Goal: Information Seeking & Learning: Understand process/instructions

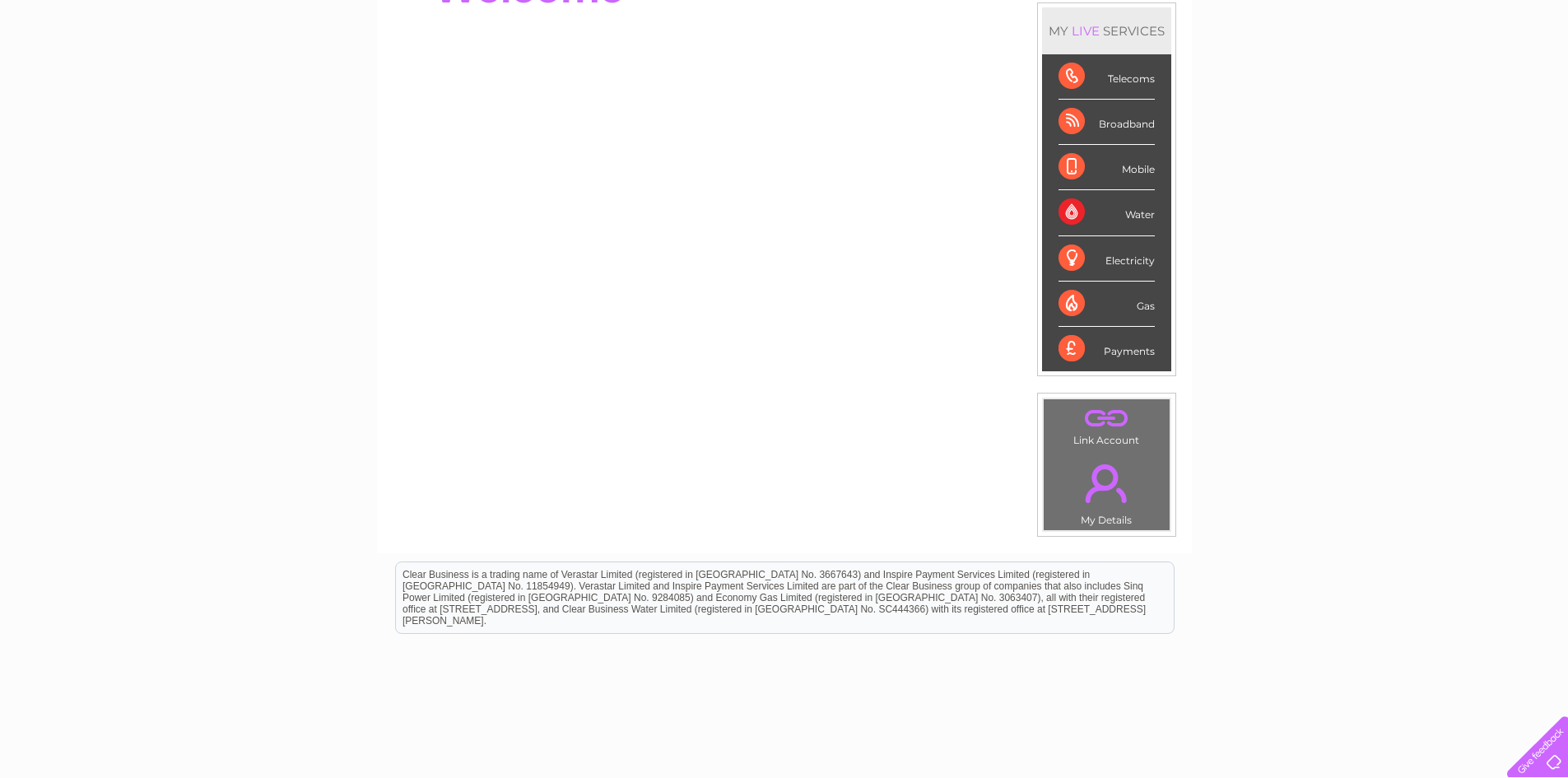
scroll to position [122, 0]
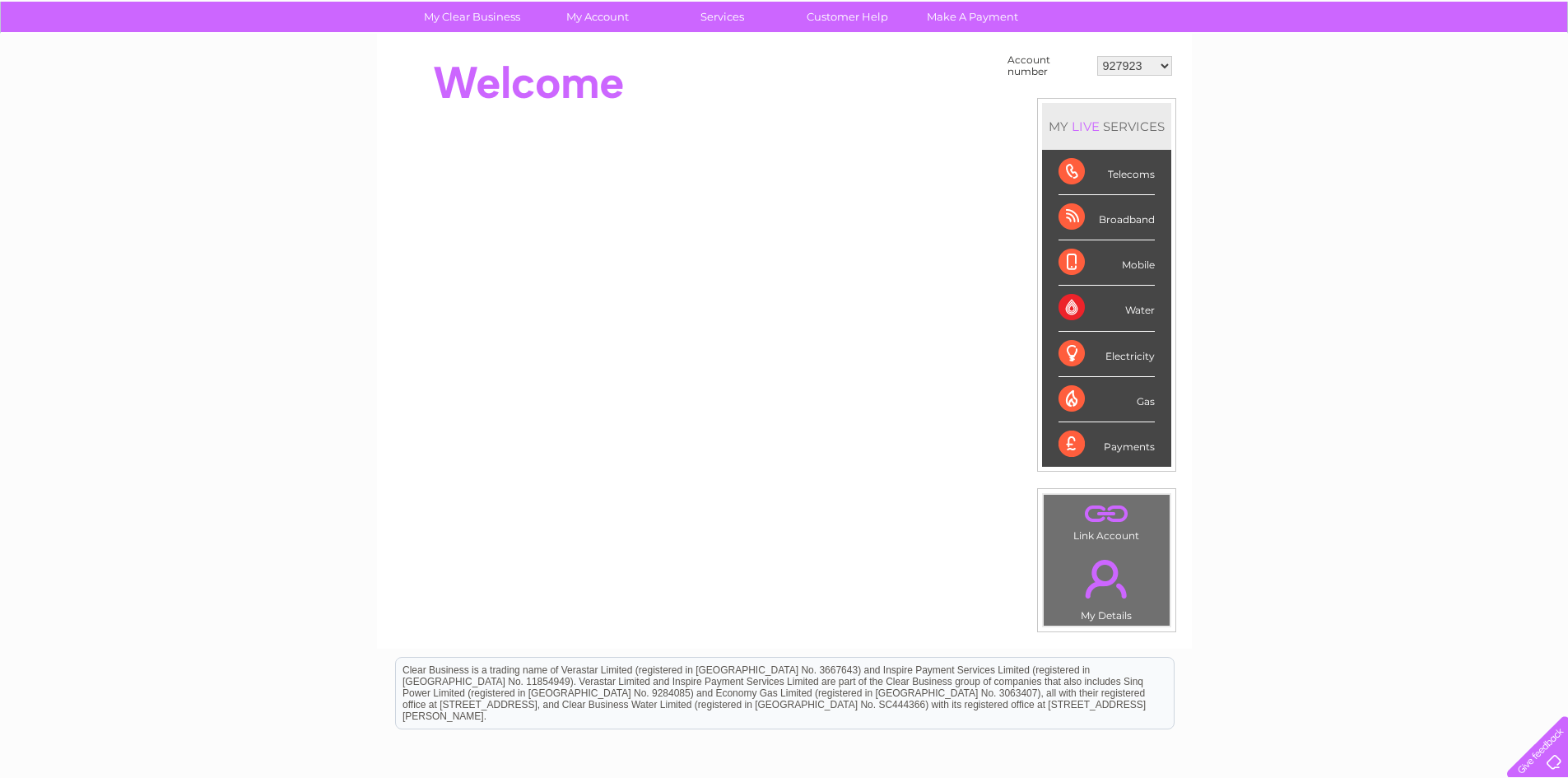
click at [1148, 308] on div "Water" at bounding box center [1106, 308] width 96 height 45
click at [1143, 321] on div "Water" at bounding box center [1106, 308] width 96 height 45
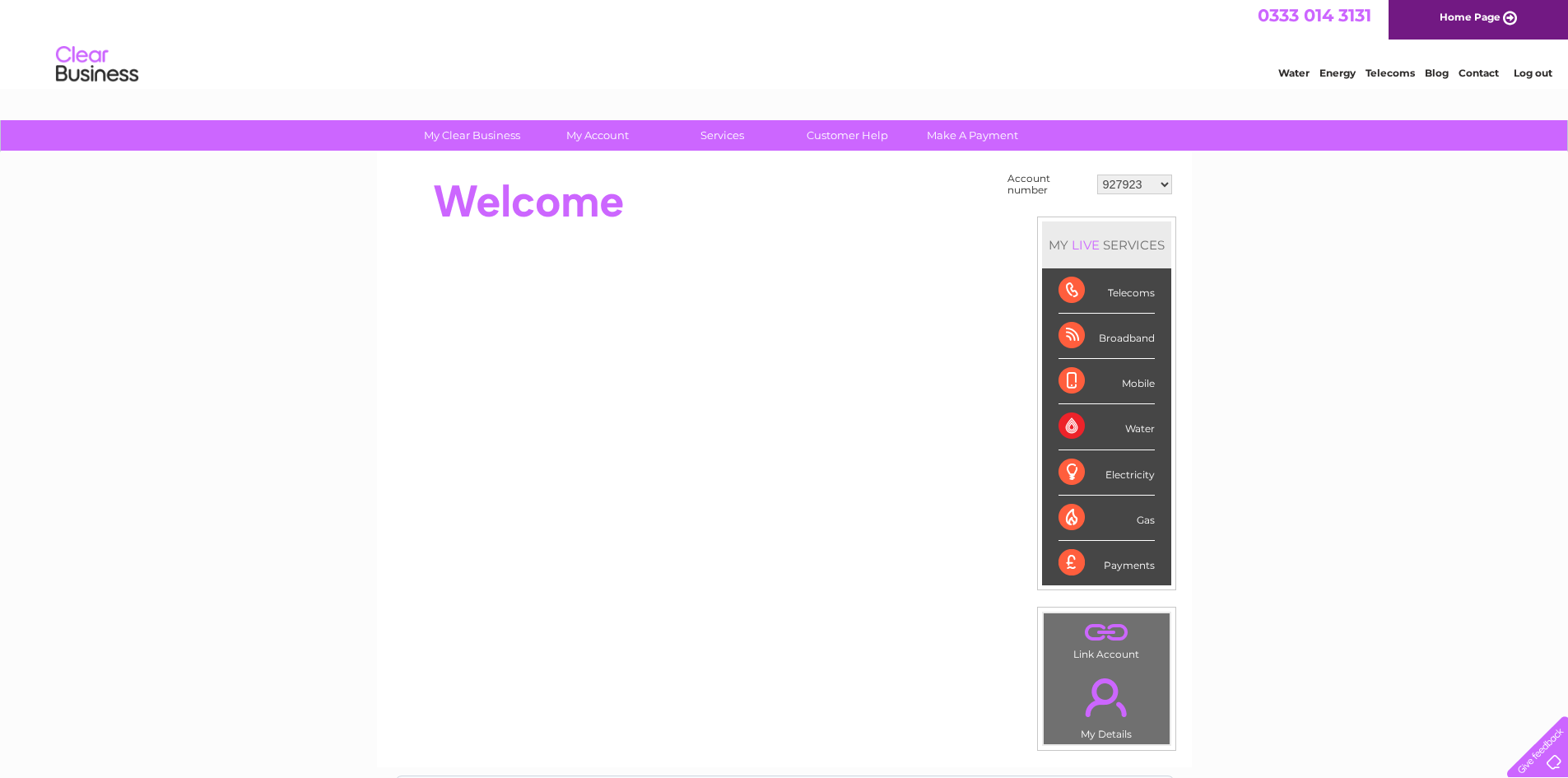
scroll to position [0, 0]
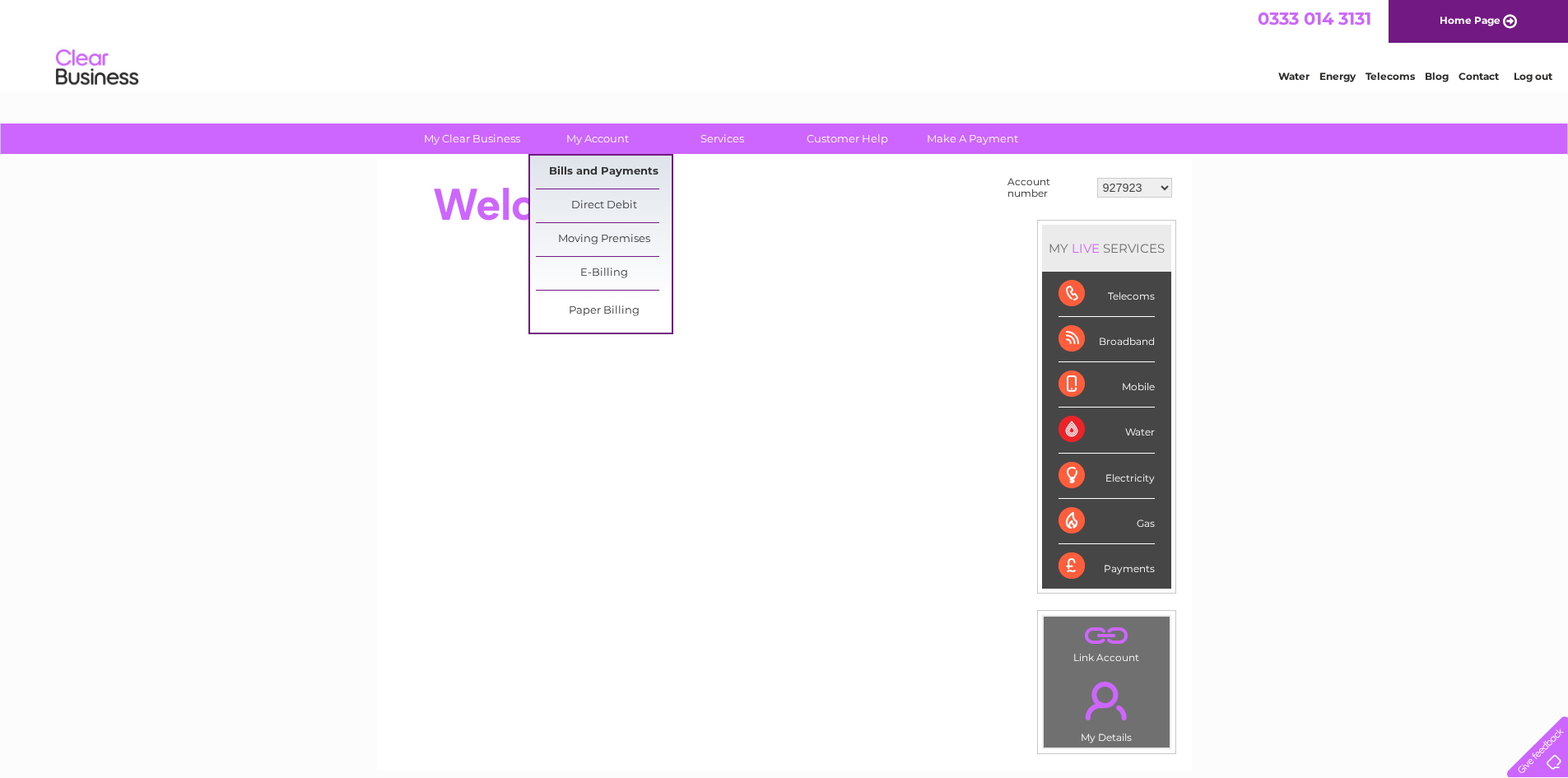
click at [617, 167] on link "Bills and Payments" at bounding box center [603, 173] width 135 height 33
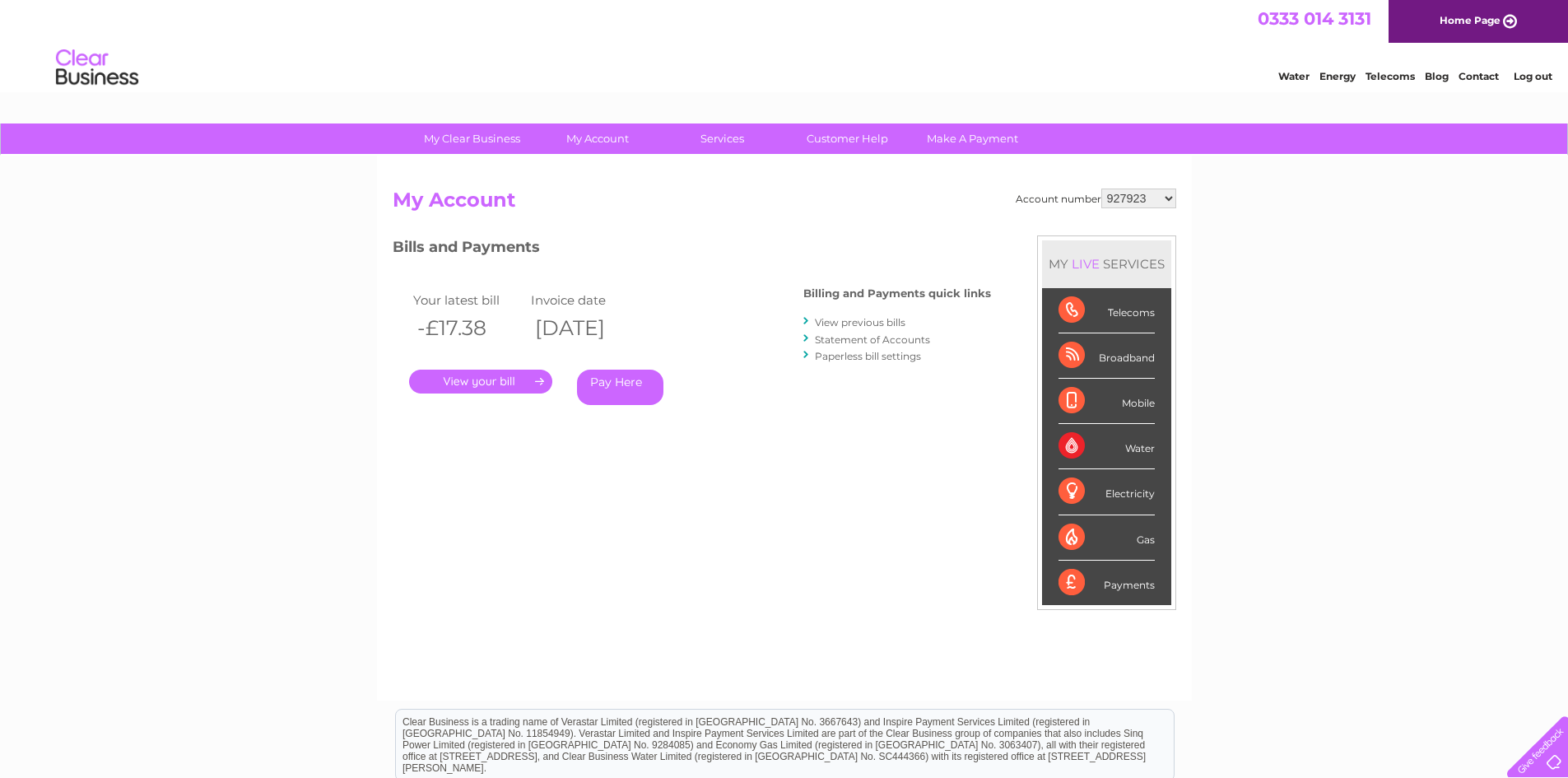
scroll to position [82, 0]
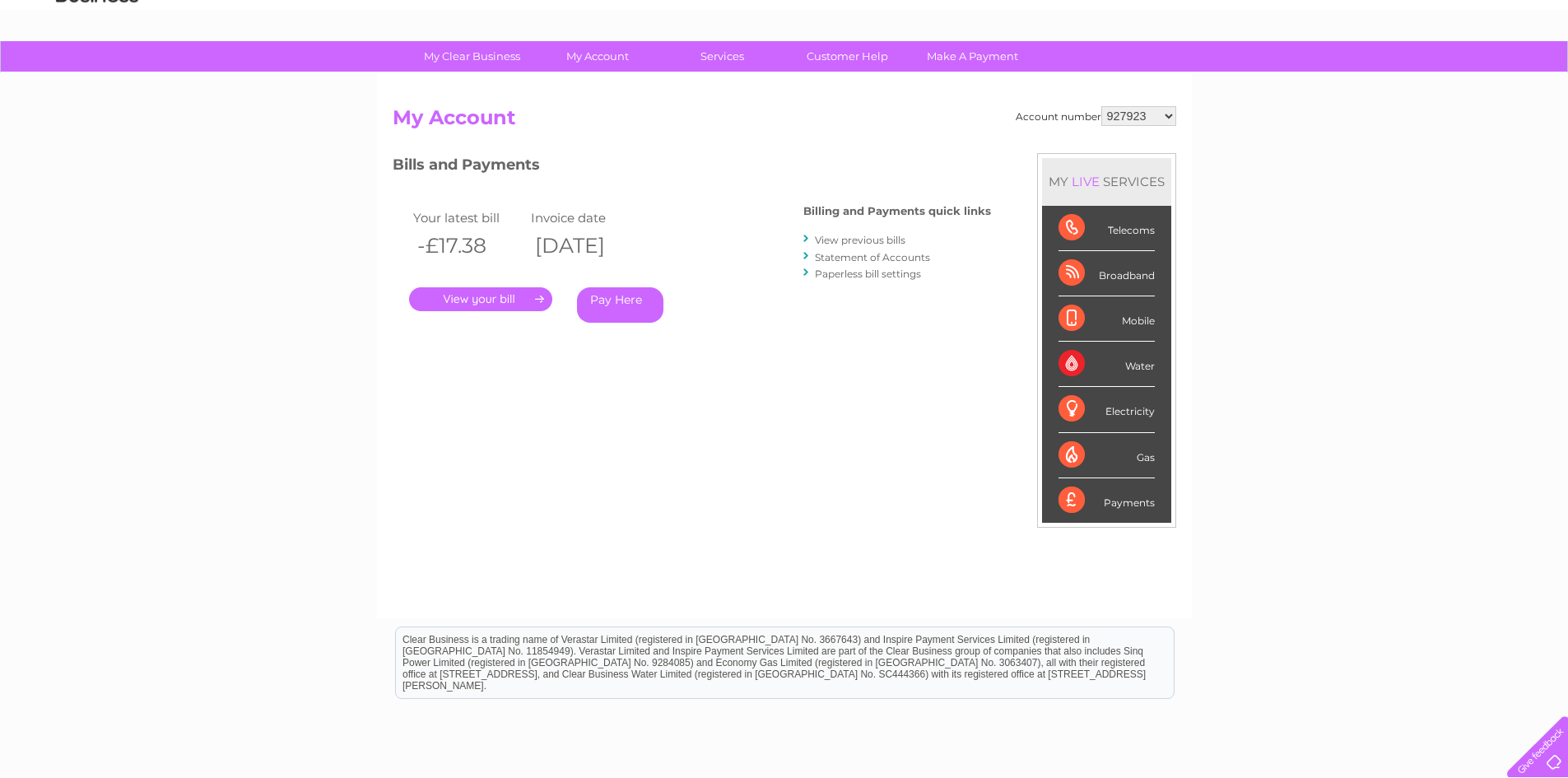
click at [1156, 118] on select "927923 30325689" at bounding box center [1138, 116] width 75 height 19
select select "30325689"
click at [1101, 106] on select "927923 30325689" at bounding box center [1138, 116] width 75 height 19
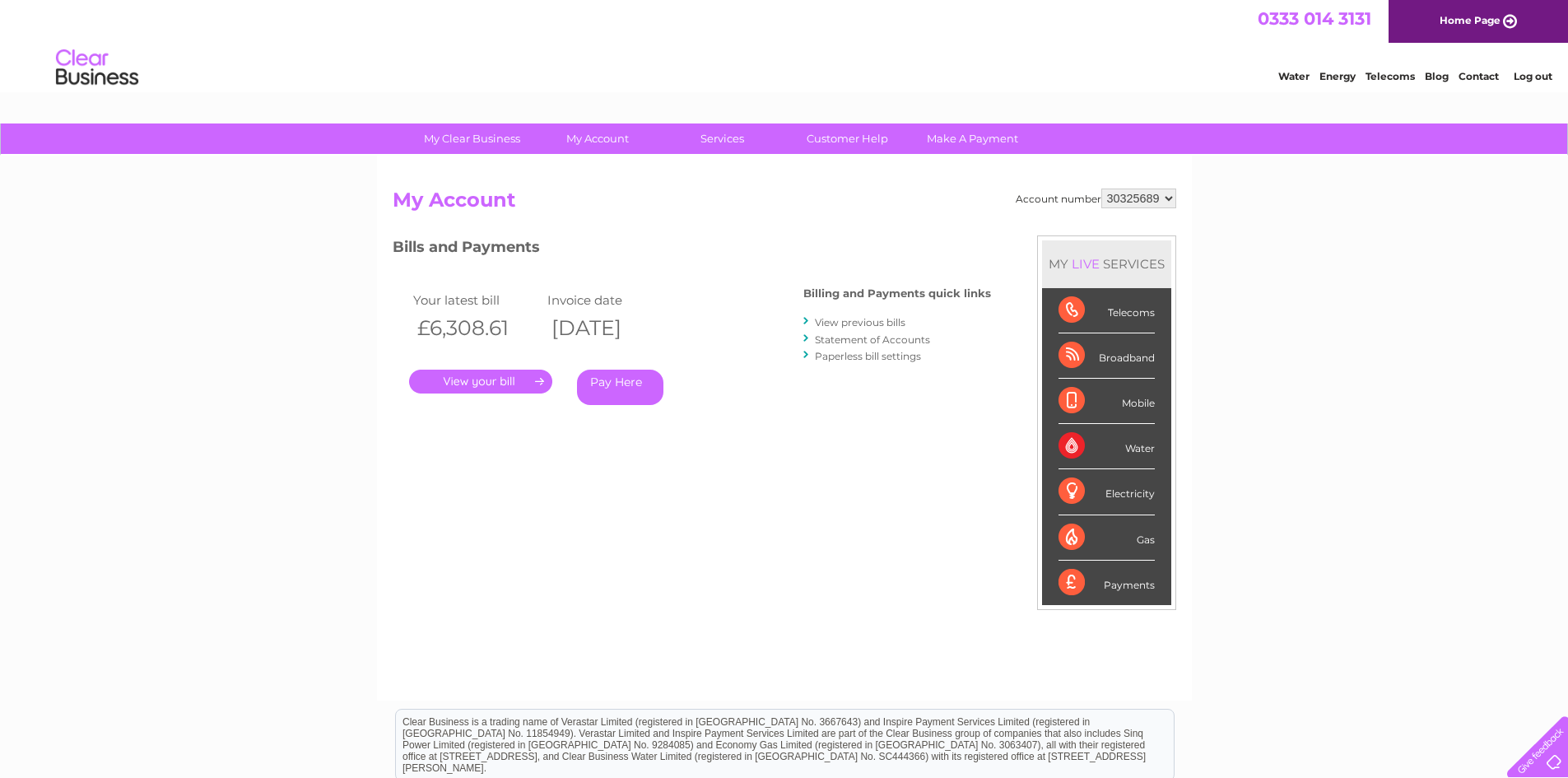
click at [293, 428] on div "My Clear Business Login Details My Details My Preferences Link Account My Accou…" at bounding box center [784, 553] width 1568 height 859
click at [1147, 204] on select "927923 30325689" at bounding box center [1138, 198] width 75 height 19
select select "927923"
click at [1101, 188] on select "927923 30325689" at bounding box center [1138, 198] width 75 height 19
click at [459, 379] on link "." at bounding box center [480, 381] width 143 height 23
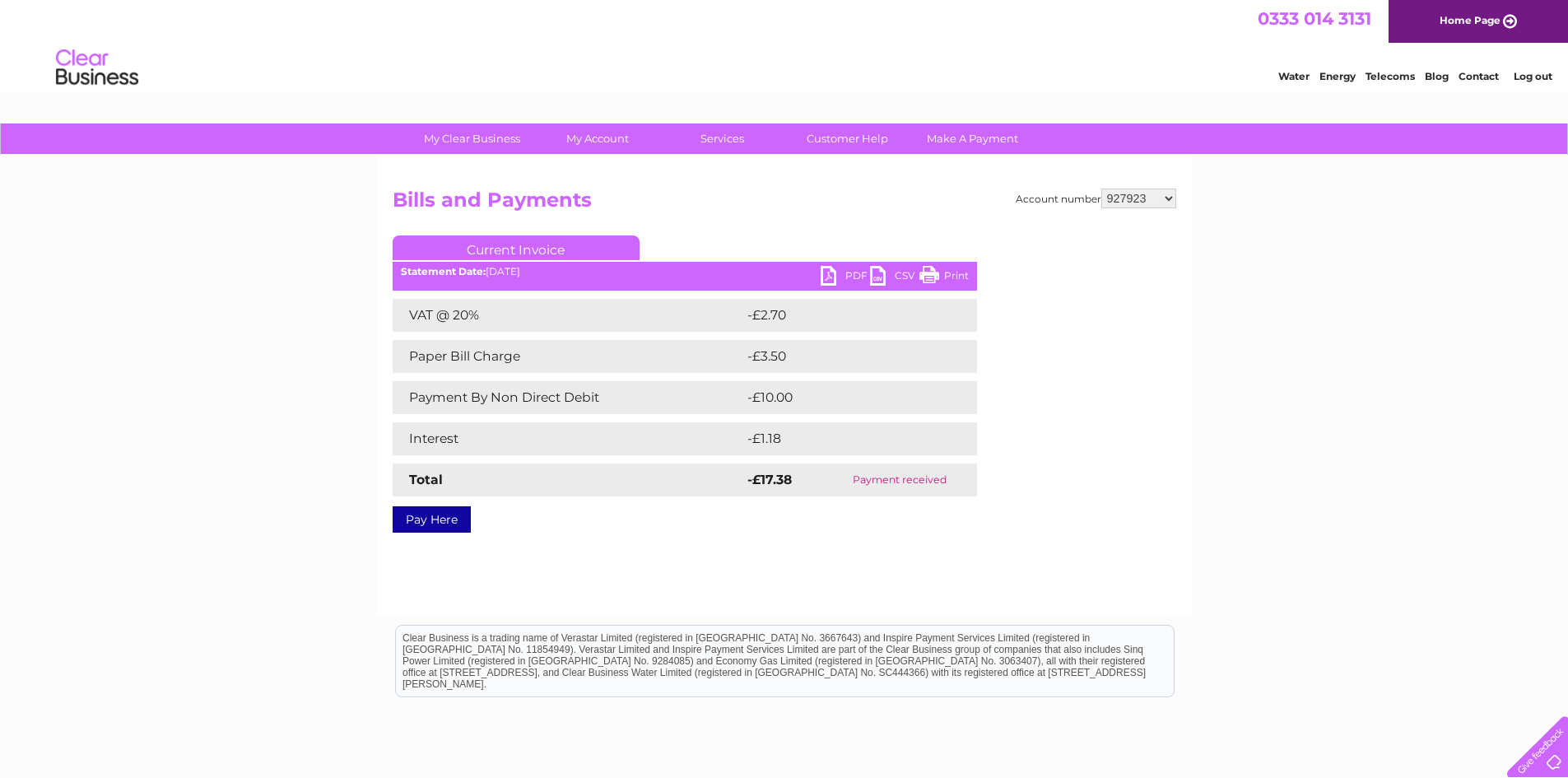
click at [843, 273] on link "PDF" at bounding box center [845, 278] width 50 height 23
click at [1139, 194] on select "927923 30325689" at bounding box center [1138, 198] width 75 height 19
select select "30325689"
click at [1101, 188] on select "927923 30325689" at bounding box center [1138, 198] width 75 height 19
click at [1300, 279] on div "My Clear Business Login Details My Details My Preferences Link Account My Accou…" at bounding box center [784, 511] width 1568 height 775
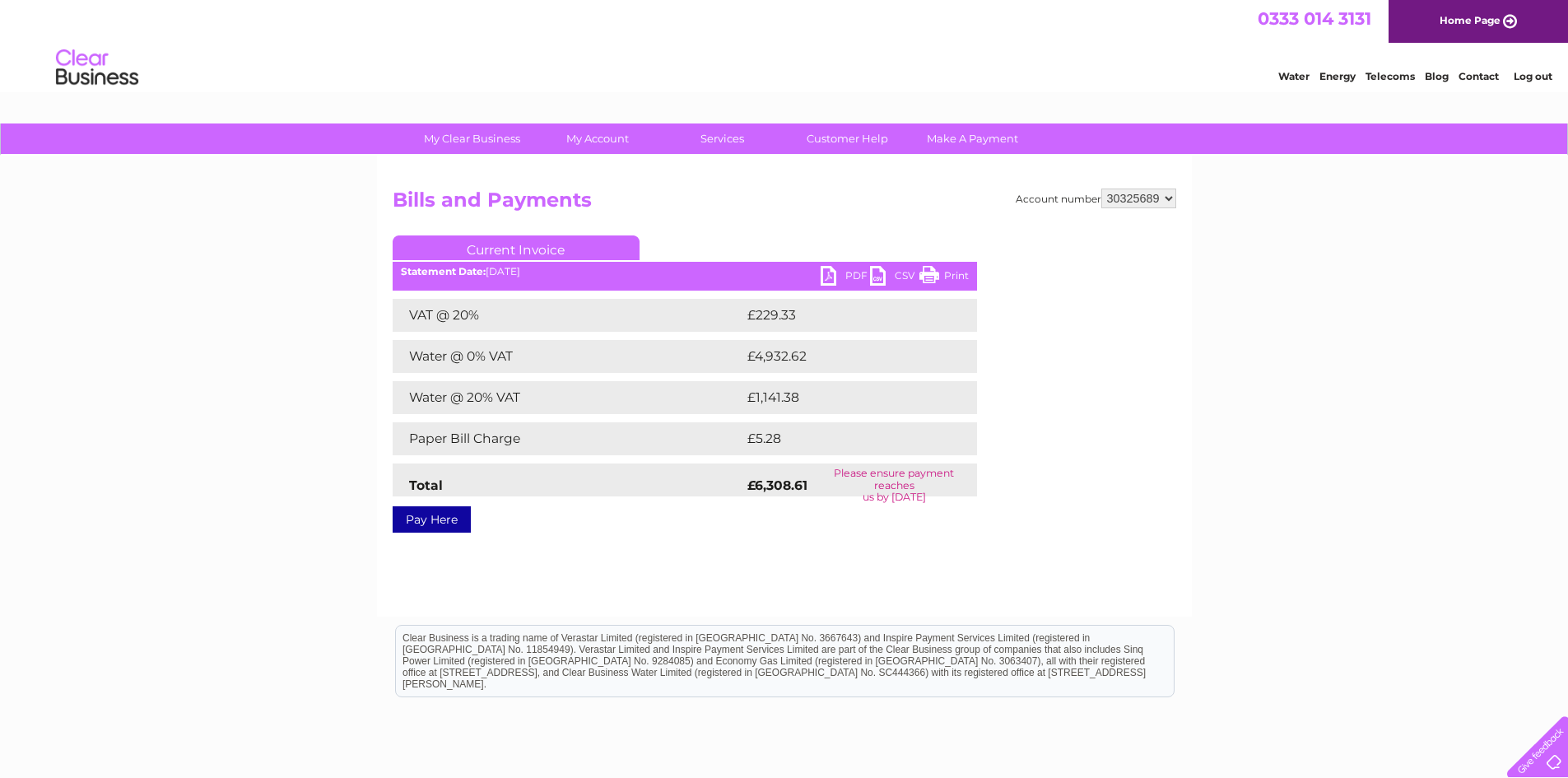
click at [1289, 72] on link "Water" at bounding box center [1294, 76] width 31 height 13
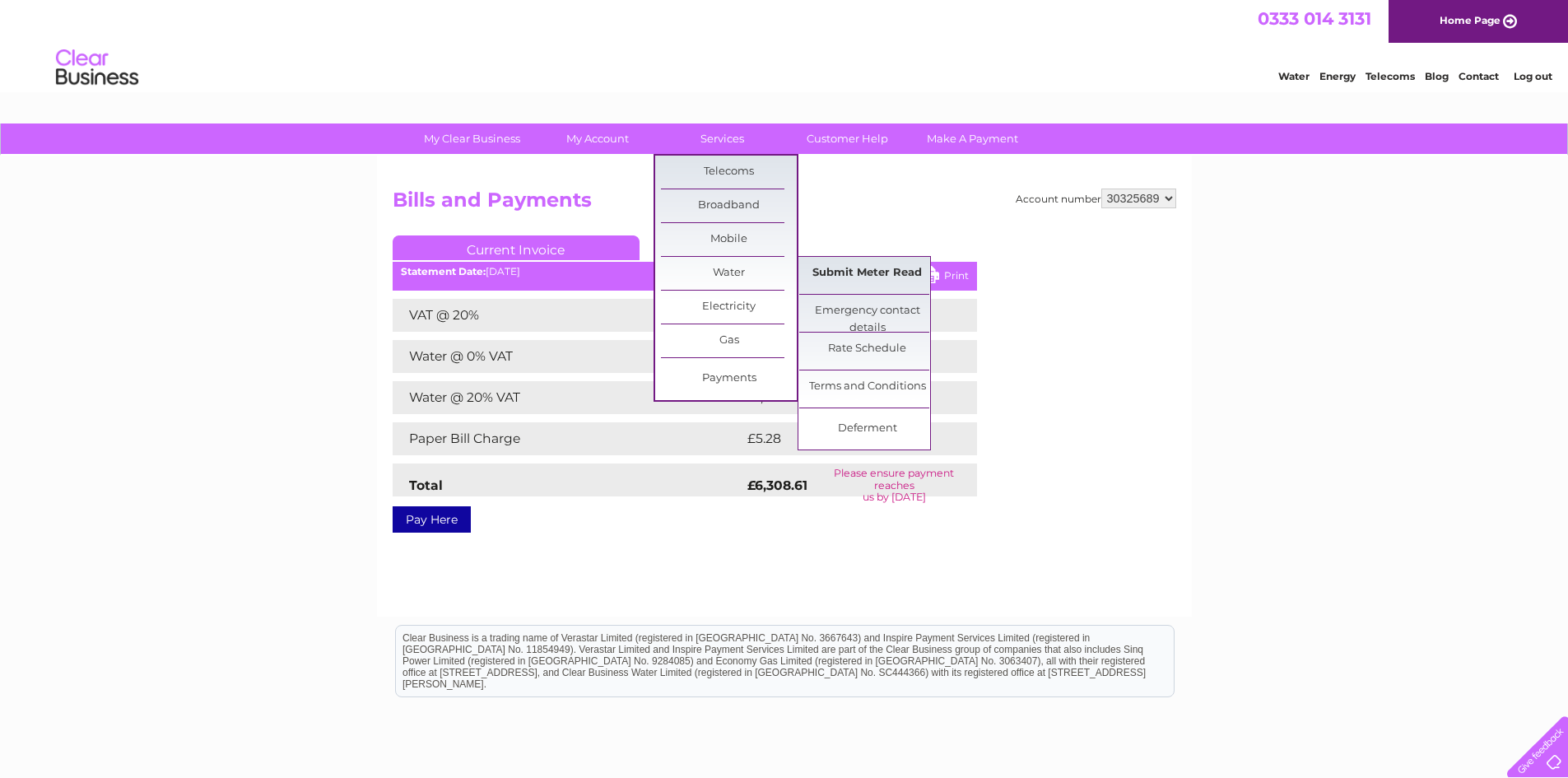
click at [870, 277] on link "Submit Meter Read" at bounding box center [866, 274] width 135 height 33
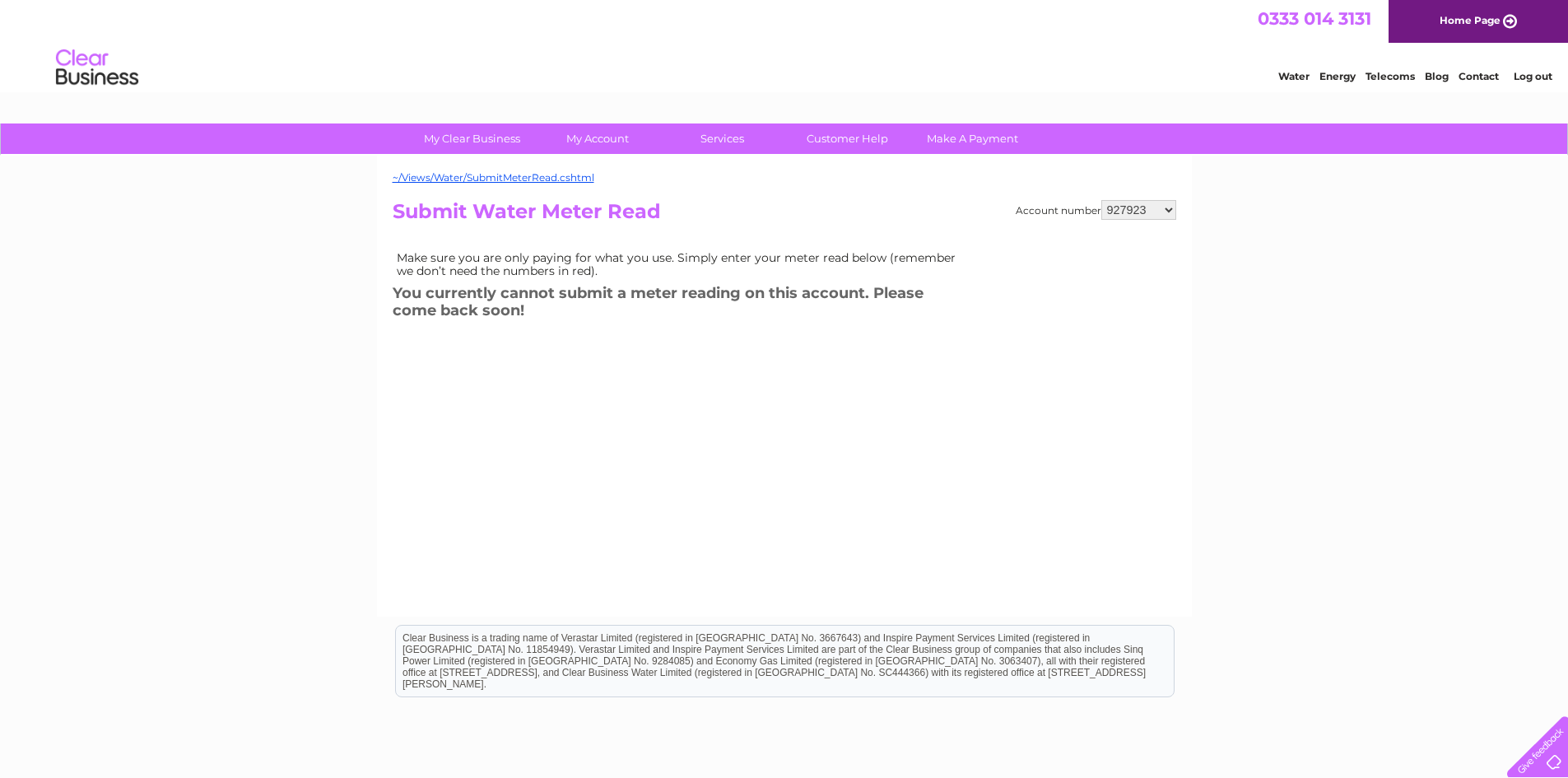
click at [1143, 210] on select "927923 30325689" at bounding box center [1138, 210] width 75 height 19
select select "30325689"
click at [1101, 200] on select "927923 30325689" at bounding box center [1138, 210] width 75 height 19
click at [577, 177] on link "~/Views/Water/SubmitMeterRead.cshtml" at bounding box center [493, 177] width 202 height 13
click at [820, 505] on div "Account number 927923 30325689 Submit Water Meter Read Make sure you are only p…" at bounding box center [784, 388] width 784 height 377
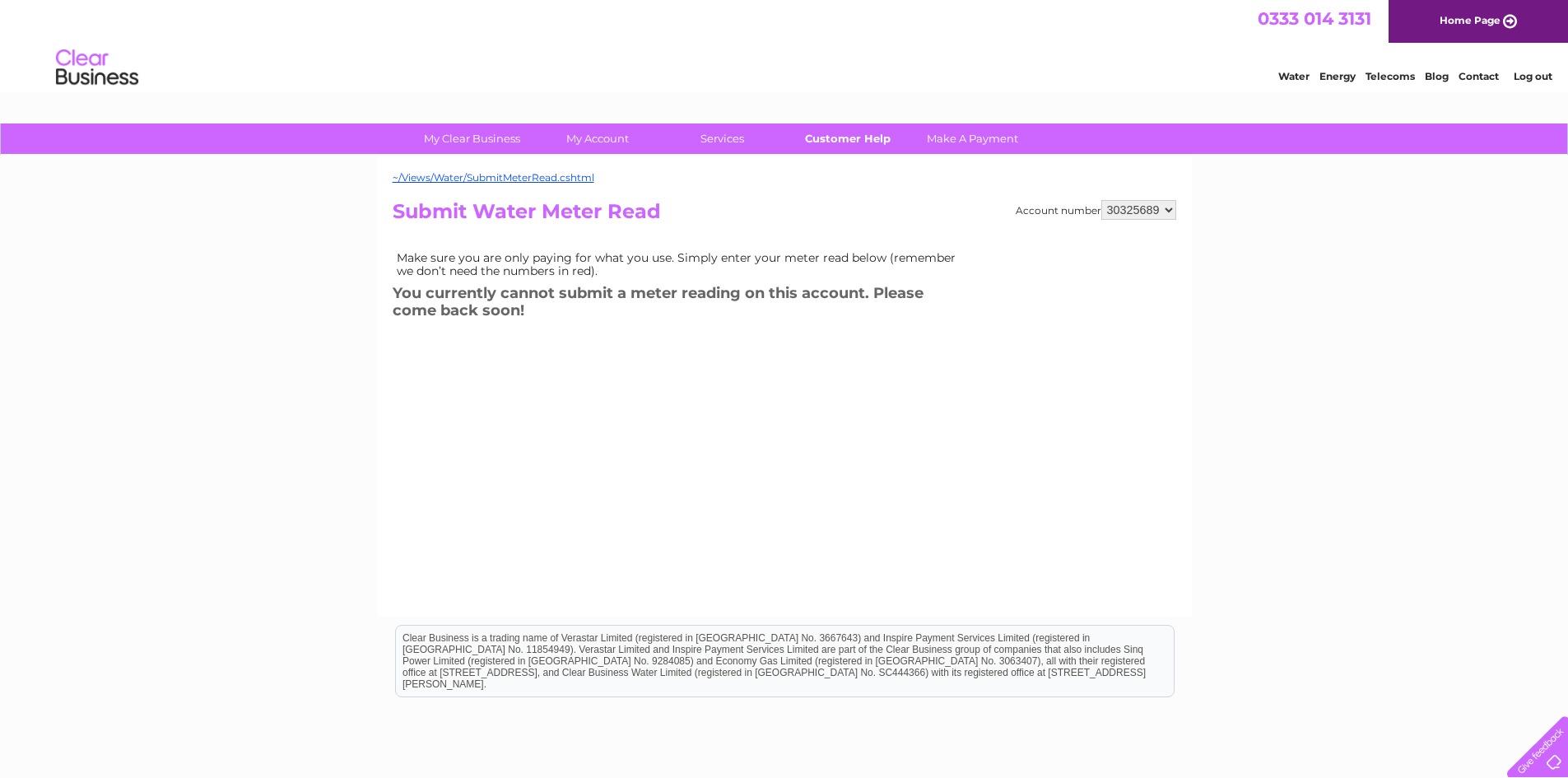
click at [833, 147] on link "Customer Help" at bounding box center [847, 138] width 135 height 30
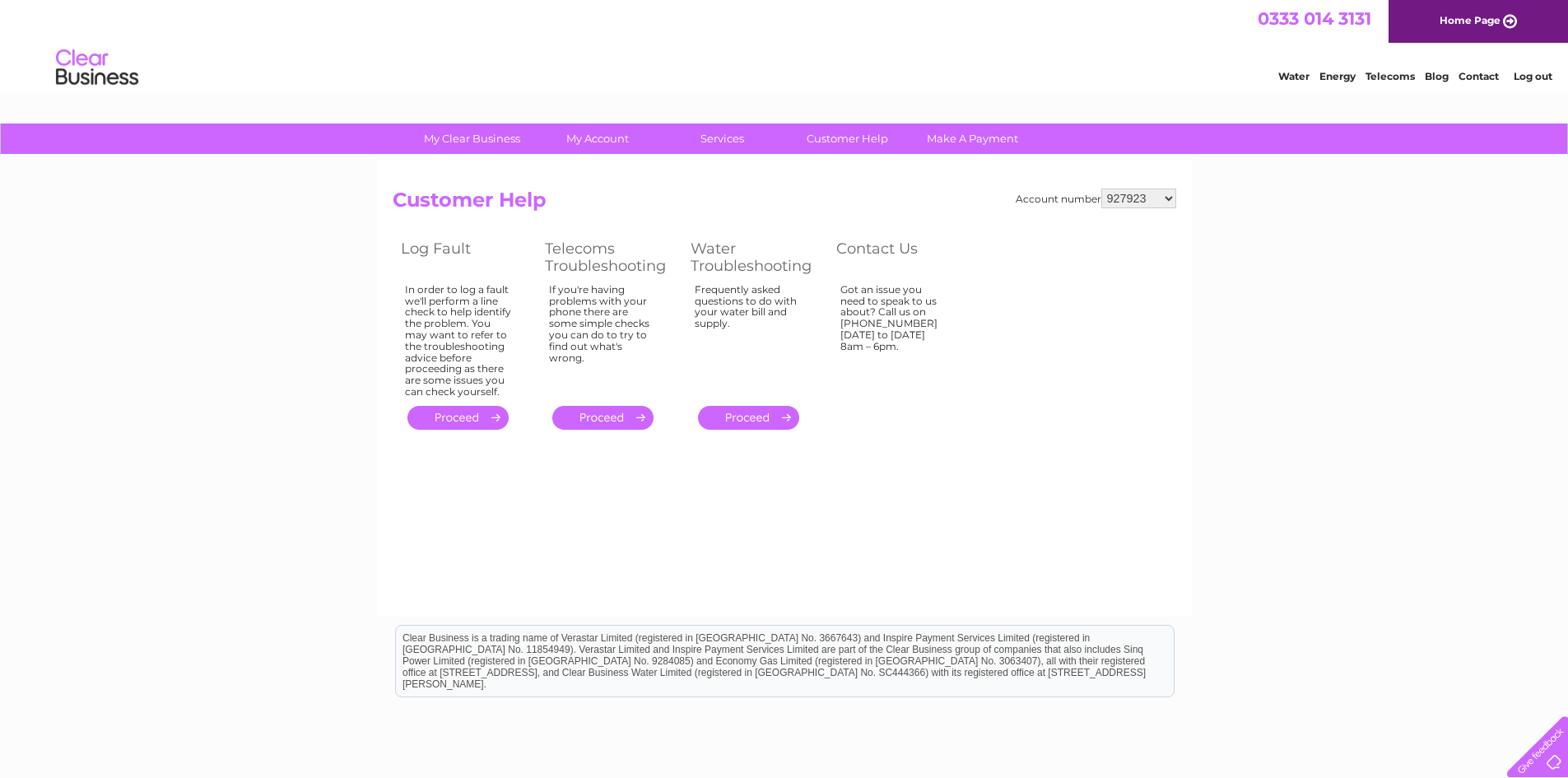
click at [1139, 194] on select "927923 30325689" at bounding box center [1138, 198] width 75 height 19
select select "30325689"
click at [1101, 188] on select "927923 30325689" at bounding box center [1138, 198] width 75 height 19
click at [743, 421] on link "." at bounding box center [748, 417] width 101 height 23
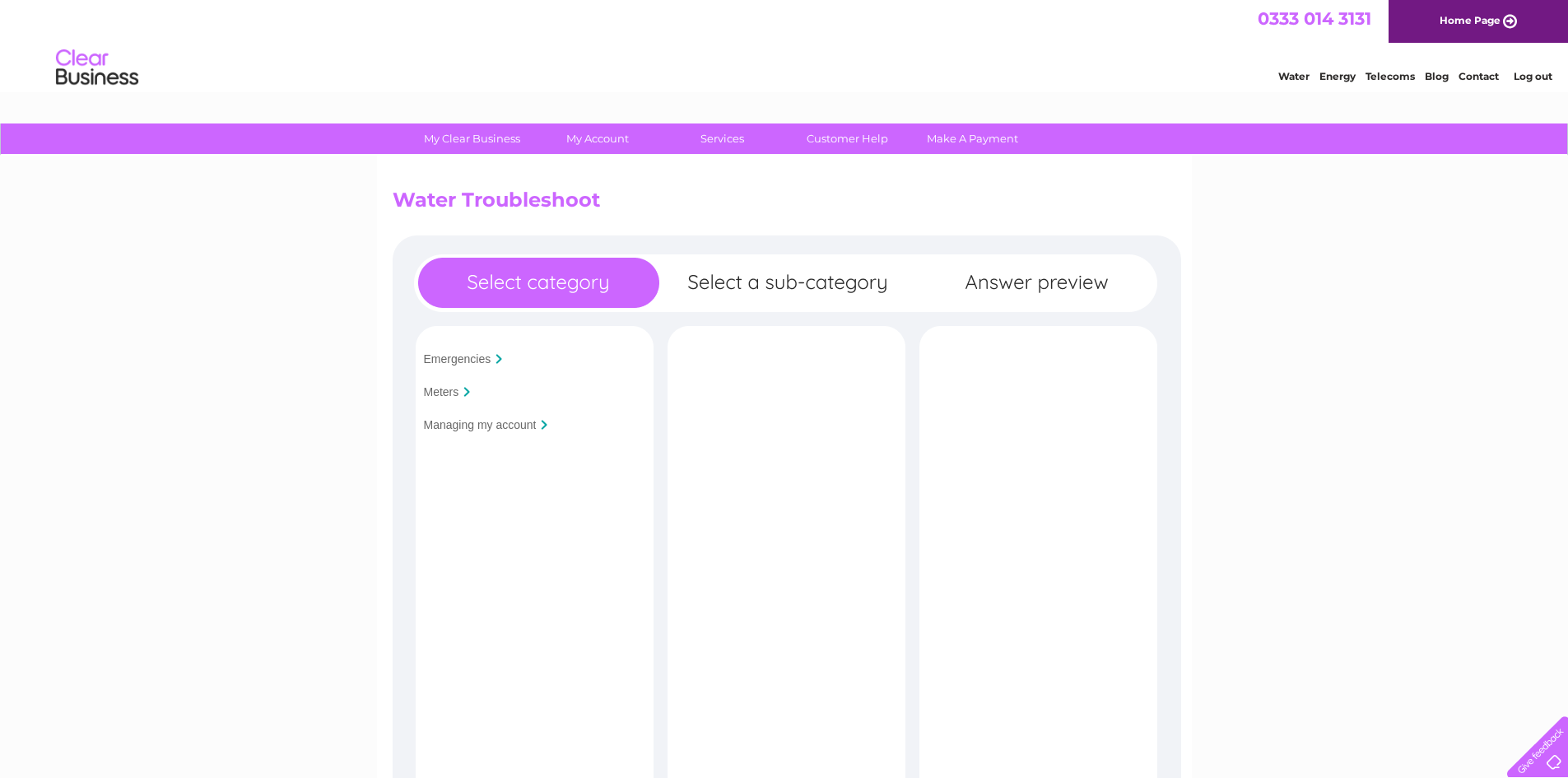
click at [443, 391] on input "Meters" at bounding box center [441, 392] width 35 height 14
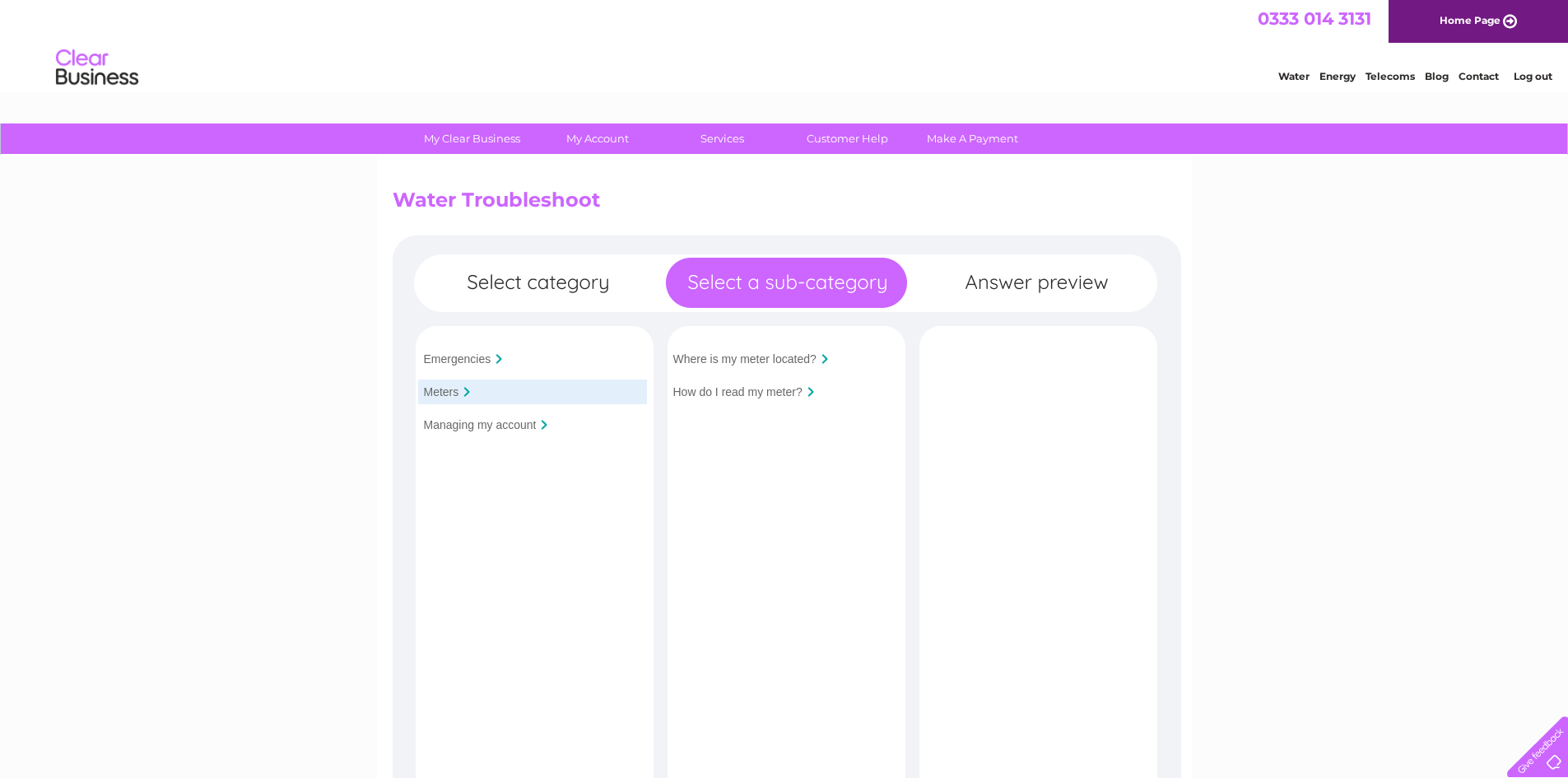
click at [783, 366] on input "Where is my meter located?" at bounding box center [745, 360] width 143 height 14
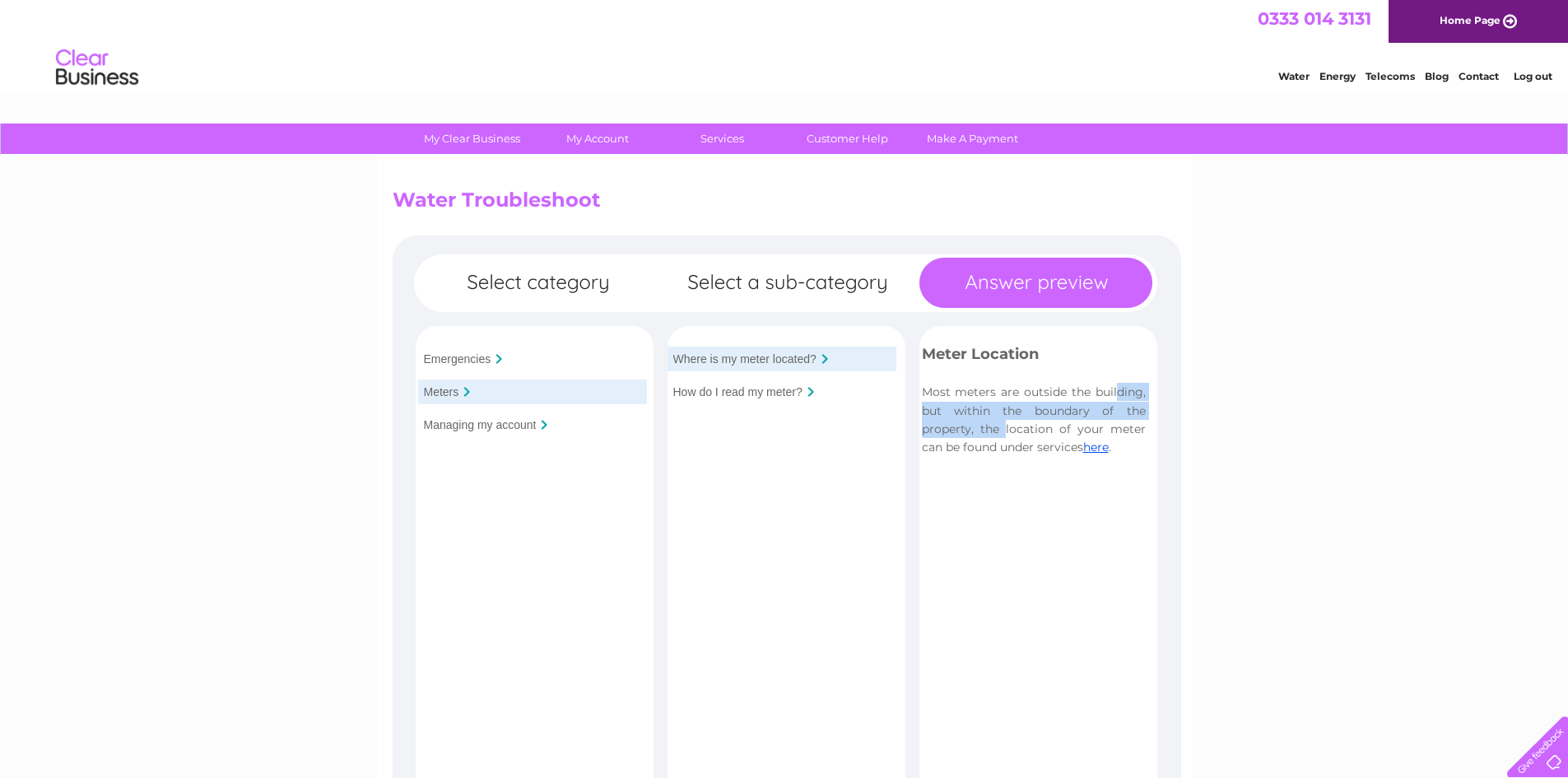
drag, startPoint x: 947, startPoint y: 390, endPoint x: 1045, endPoint y: 402, distance: 98.7
click at [1045, 402] on p "Most meters are outside the building, but within the boundary of the property, …" at bounding box center [1034, 420] width 224 height 74
click at [1037, 420] on p "Most meters are outside the building, but within the boundary of the property, …" at bounding box center [1034, 420] width 224 height 74
drag, startPoint x: 1010, startPoint y: 425, endPoint x: 1068, endPoint y: 426, distance: 58.0
click at [1068, 426] on p "Most meters are outside the building, but within the boundary of the property, …" at bounding box center [1034, 420] width 224 height 74
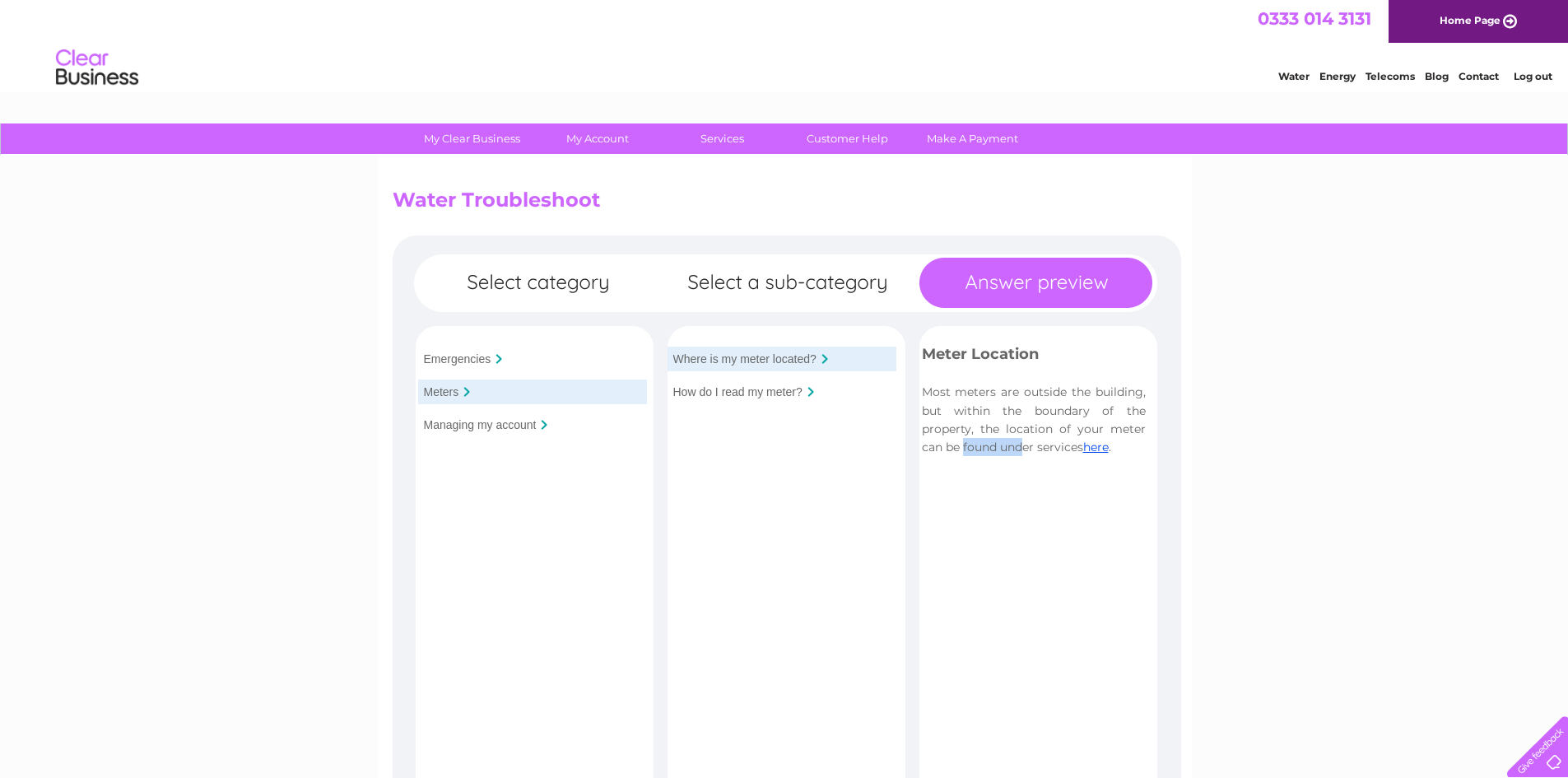
click at [1063, 427] on p "Most meters are outside the building, but within the boundary of the property, …" at bounding box center [1034, 420] width 224 height 74
click at [1105, 451] on link "here" at bounding box center [1096, 447] width 25 height 15
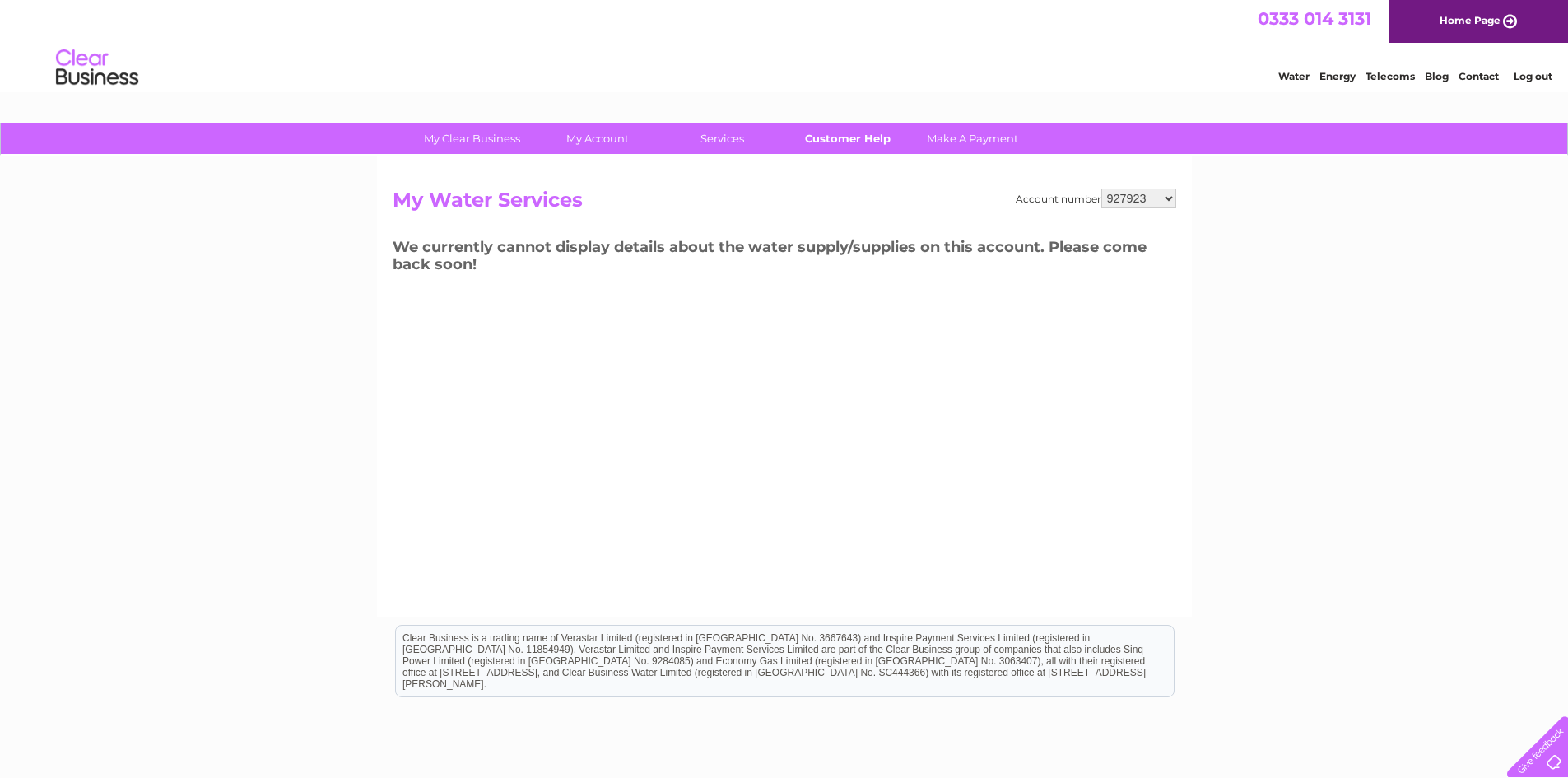
click at [846, 136] on link "Customer Help" at bounding box center [847, 138] width 135 height 30
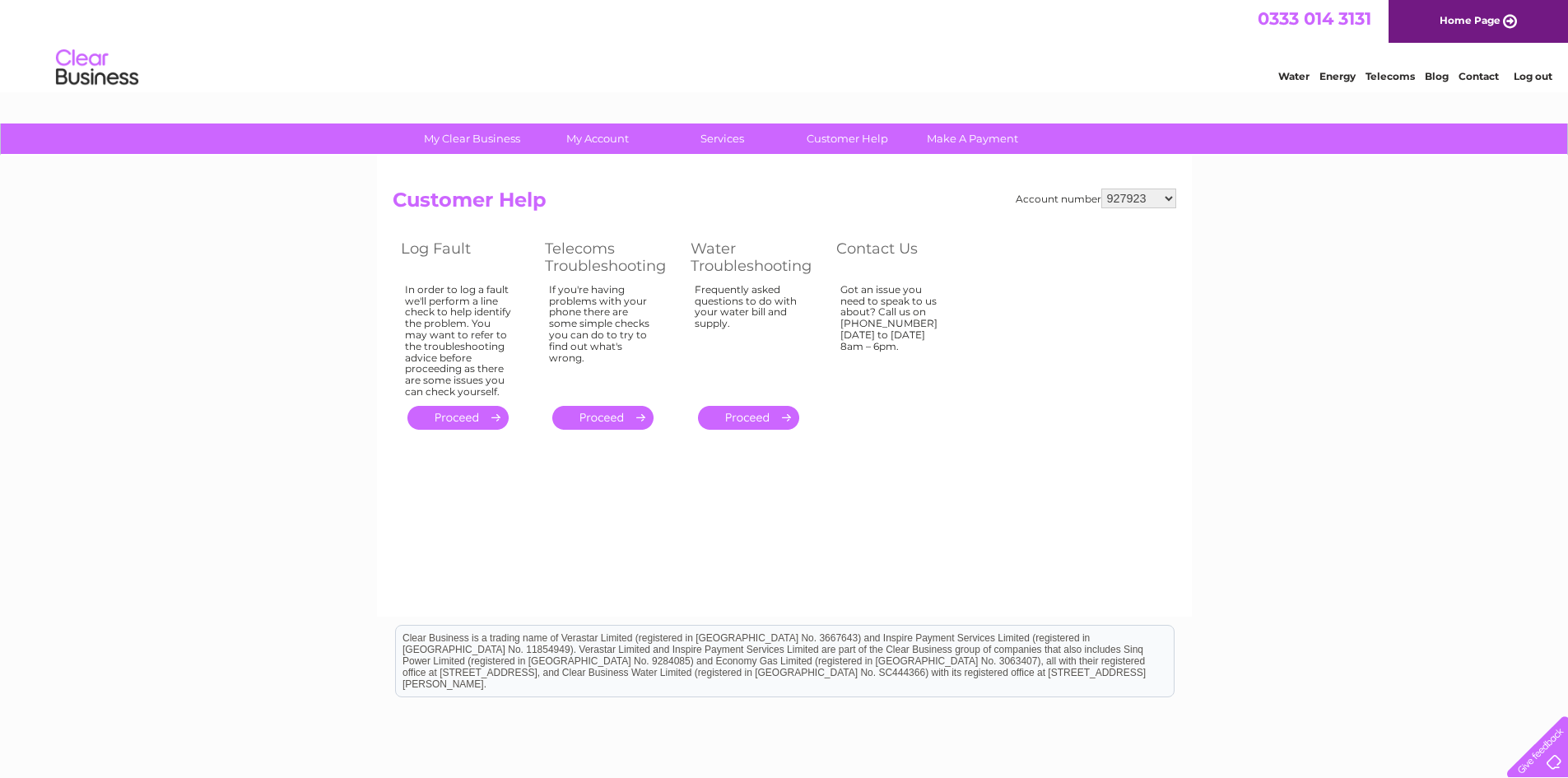
click at [727, 417] on link "." at bounding box center [748, 417] width 101 height 23
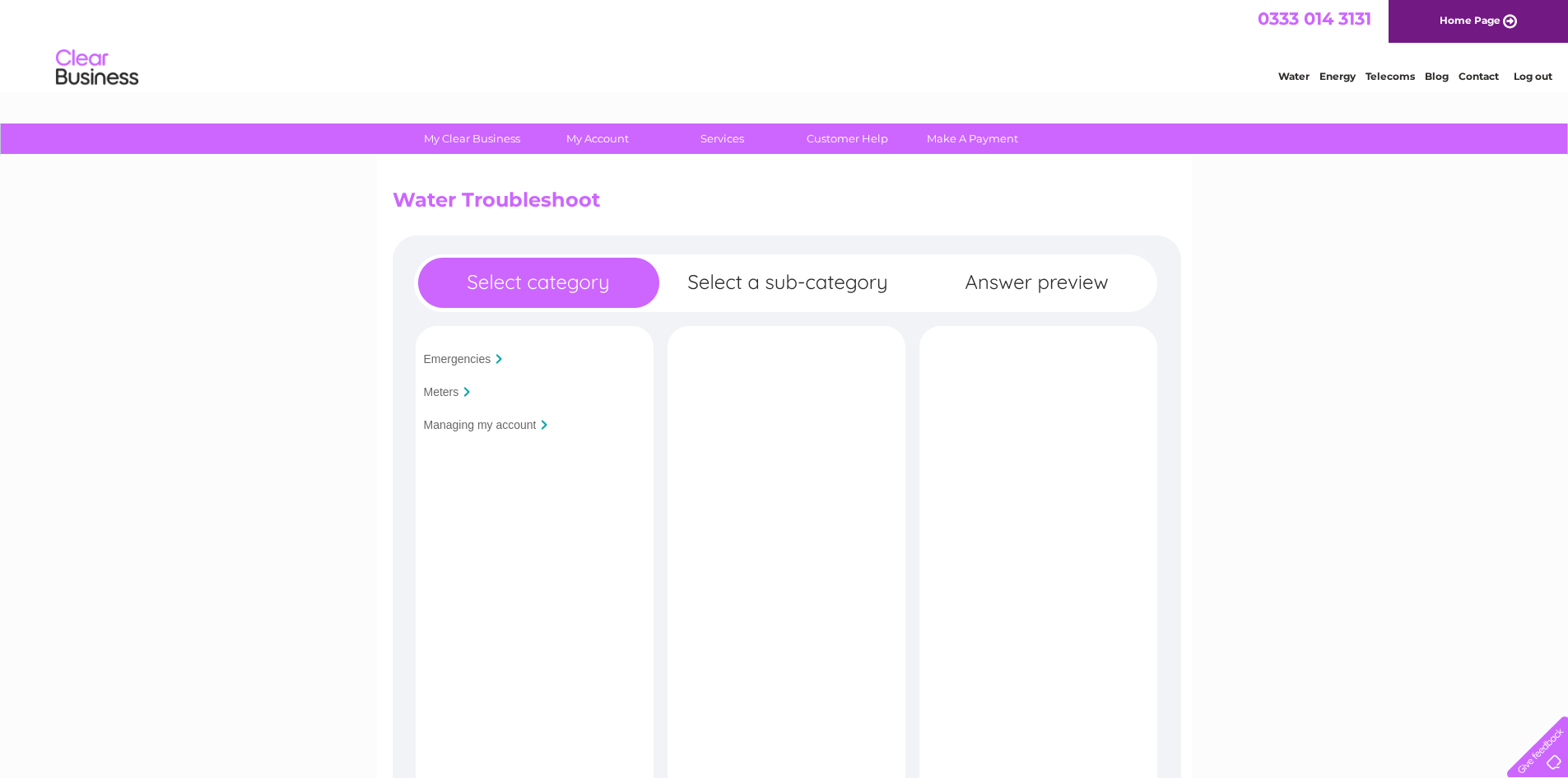
click at [454, 395] on input "Meters" at bounding box center [441, 392] width 35 height 14
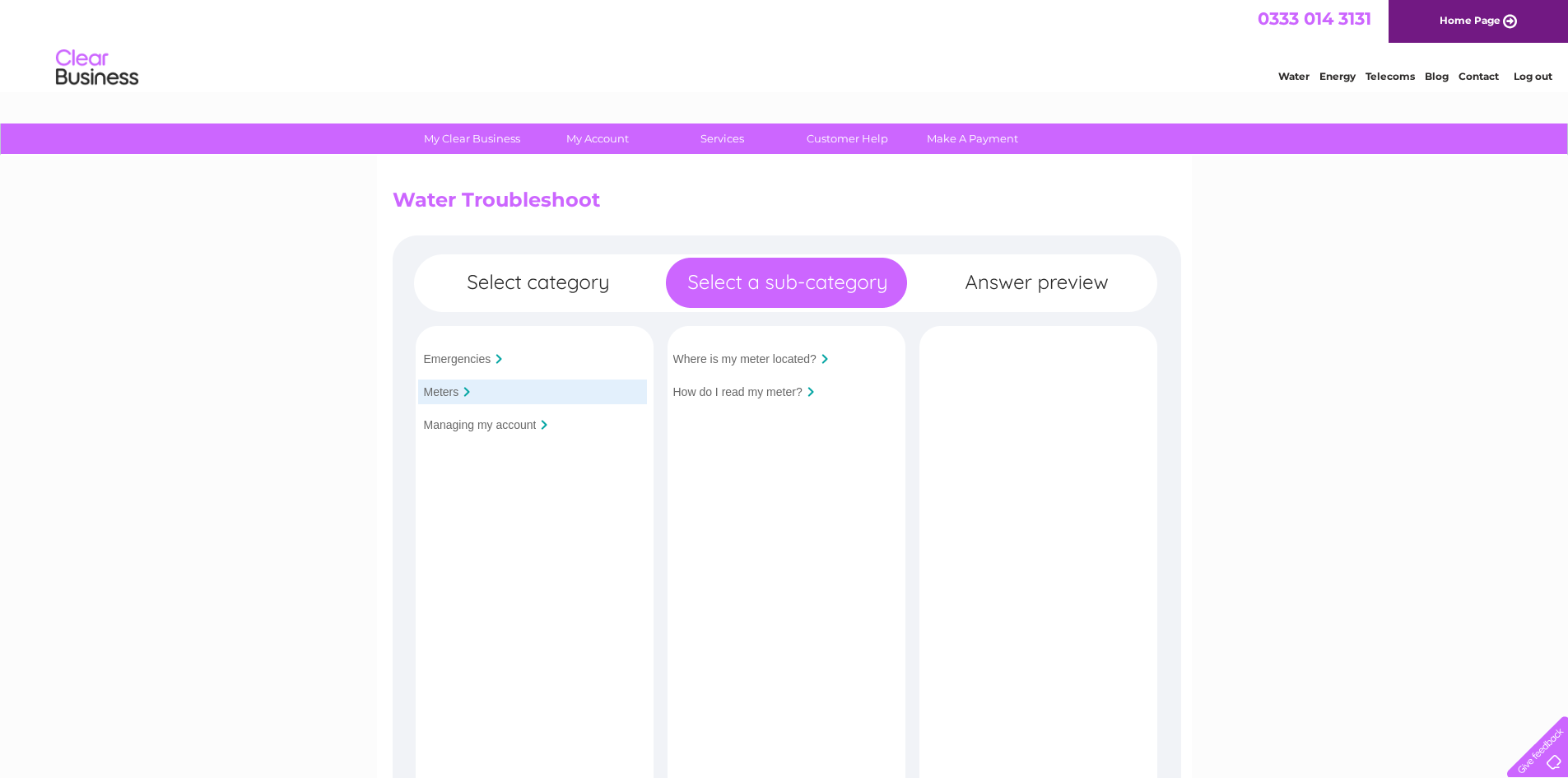
click at [434, 430] on input "Managing my account" at bounding box center [480, 425] width 113 height 14
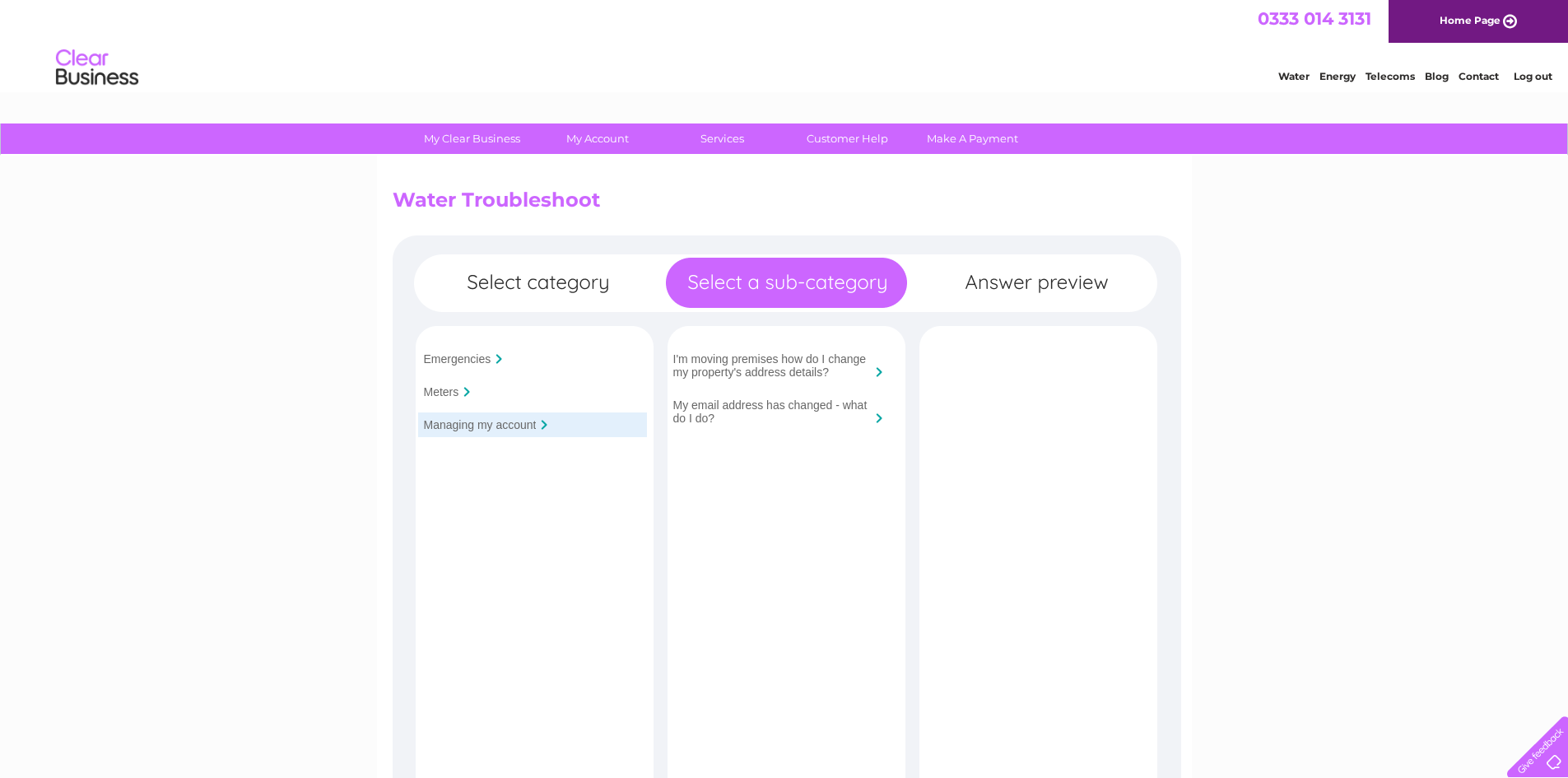
click at [460, 363] on input "Emergencies" at bounding box center [457, 360] width 67 height 14
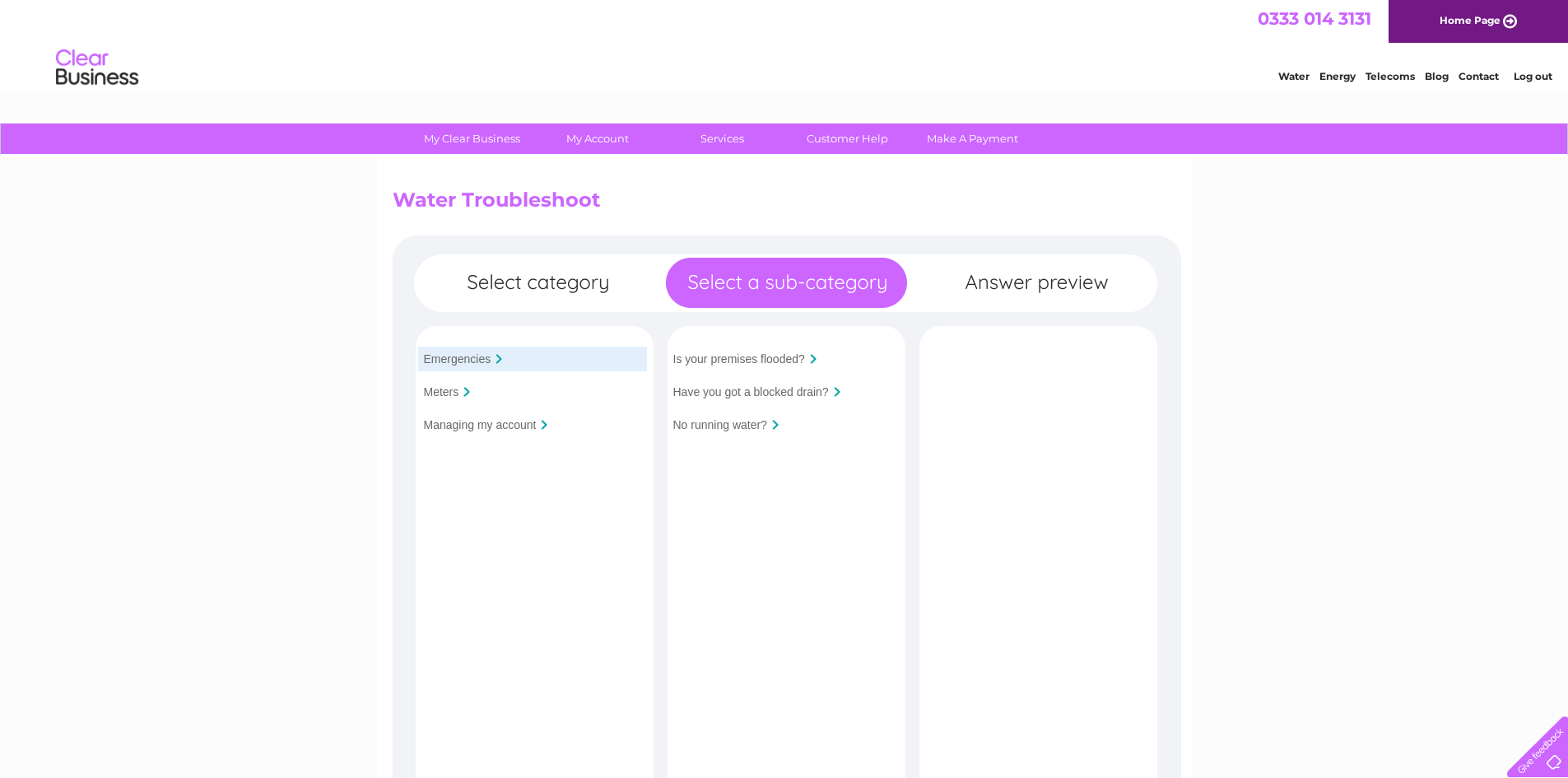
click at [1479, 85] on div "Water Energy Telecoms Blog Contact Log out" at bounding box center [1406, 69] width 323 height 34
